Goal: Find specific page/section: Go to known website

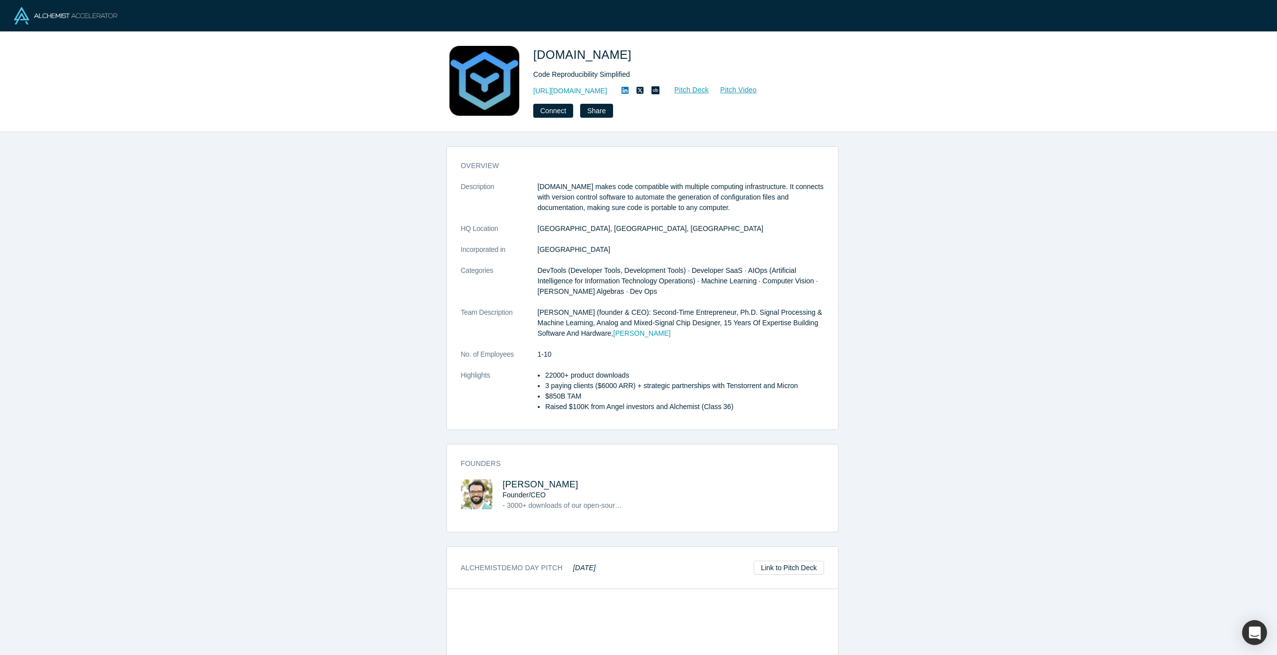
drag, startPoint x: 603, startPoint y: 91, endPoint x: 527, endPoint y: 89, distance: 76.3
click at [527, 89] on div "[DOMAIN_NAME] Code Reproducibility Simplified [URL][DOMAIN_NAME] Pitch Deck Pit…" at bounding box center [638, 82] width 392 height 72
copy link "[URL][DOMAIN_NAME]"
